Goal: Task Accomplishment & Management: Use online tool/utility

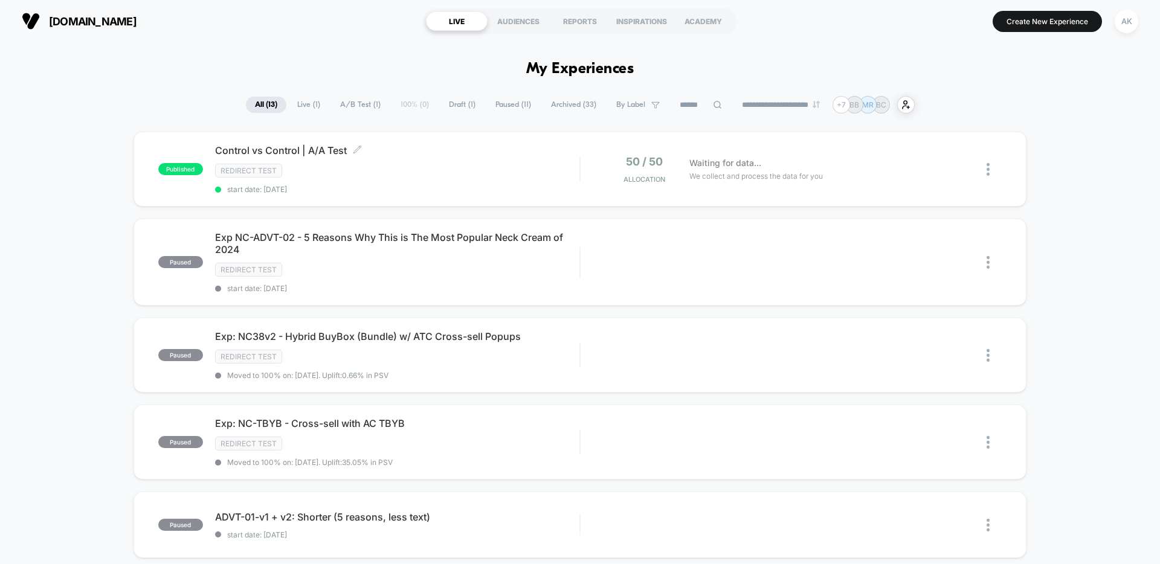
click at [472, 152] on span "Control vs Control | A/A Test Click to edit experience details" at bounding box center [397, 150] width 364 height 12
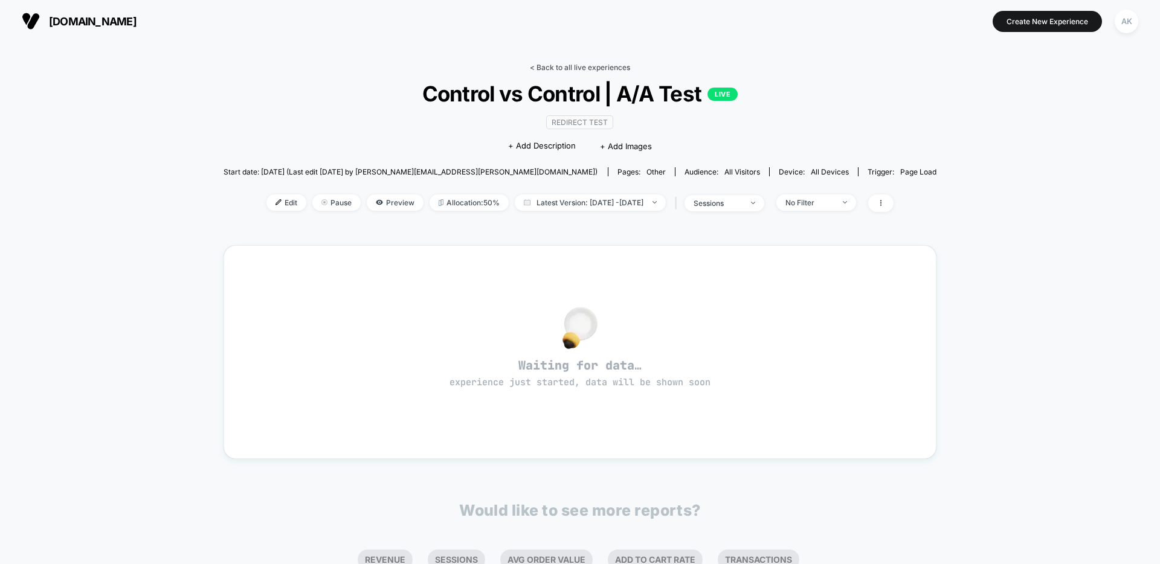
click at [555, 65] on link "< Back to all live experiences" at bounding box center [580, 67] width 100 height 9
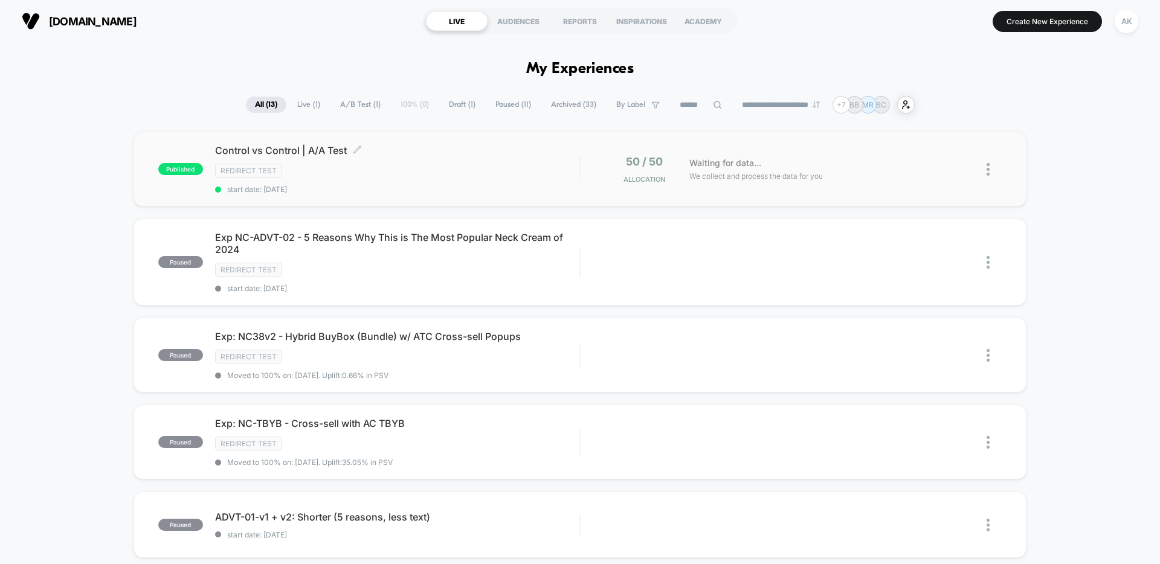
click at [455, 171] on div "Redirect Test" at bounding box center [397, 171] width 364 height 14
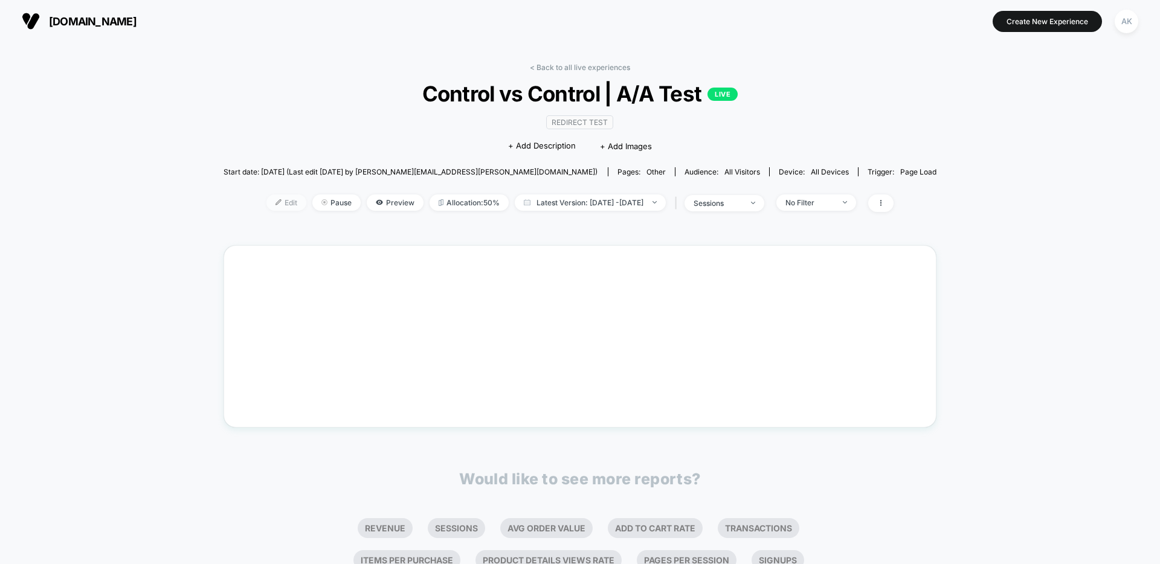
click at [266, 201] on span "Edit" at bounding box center [286, 202] width 40 height 16
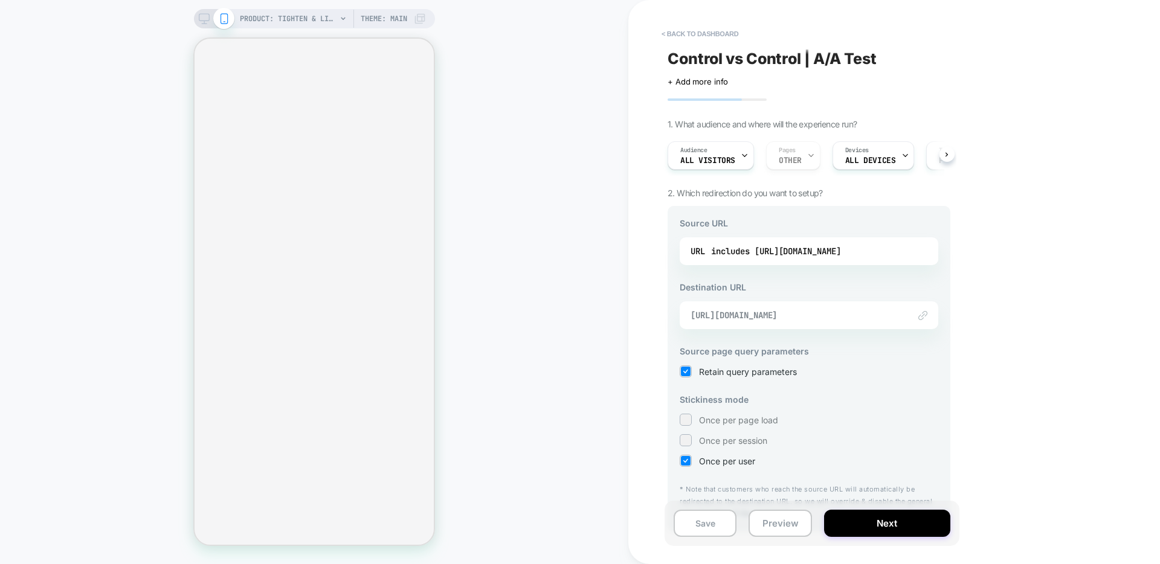
click at [815, 317] on span "[URL][DOMAIN_NAME]" at bounding box center [793, 315] width 207 height 11
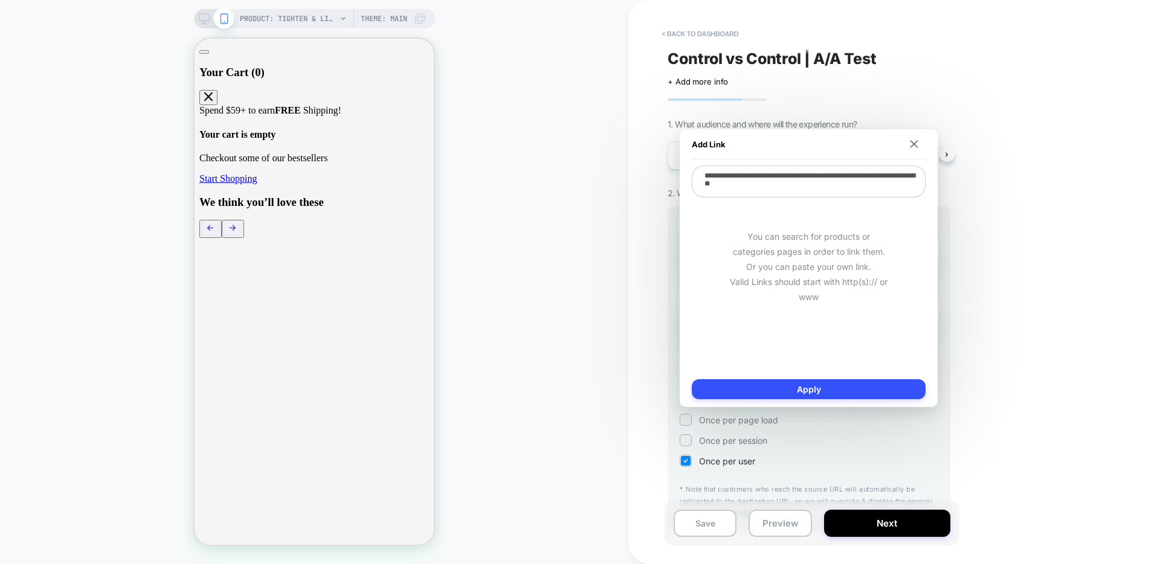
drag, startPoint x: 913, startPoint y: 144, endPoint x: 744, endPoint y: 210, distance: 180.9
click at [913, 144] on img at bounding box center [914, 144] width 8 height 8
